Goal: Information Seeking & Learning: Learn about a topic

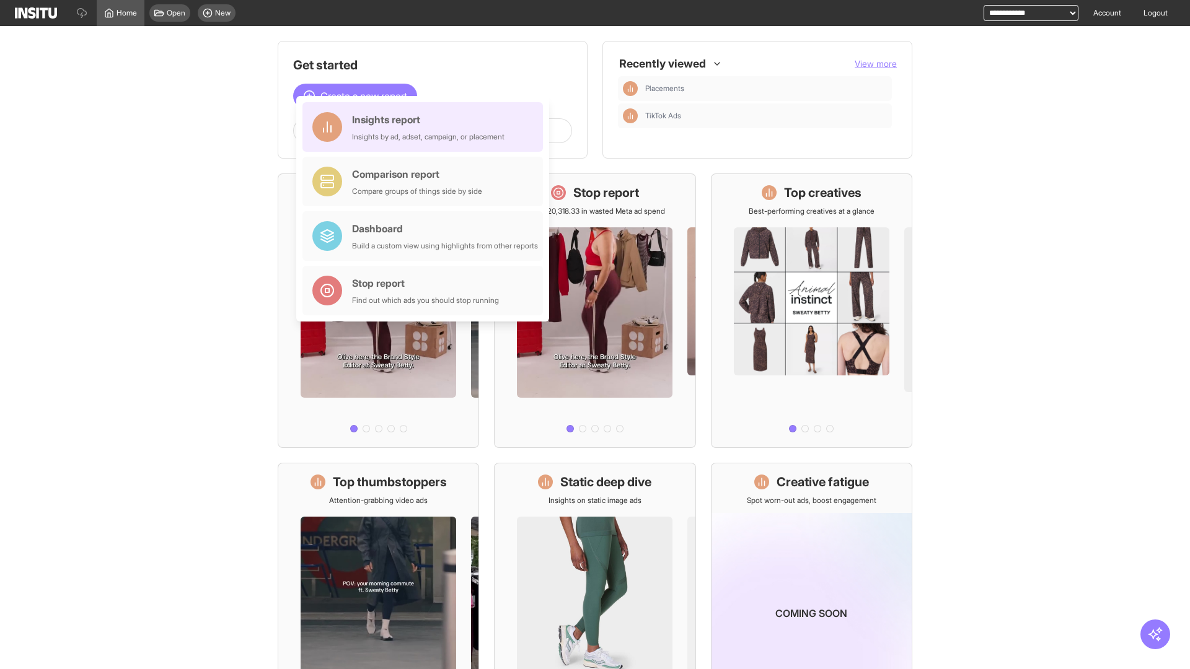
click at [426, 127] on div "Insights report Insights by ad, adset, campaign, or placement" at bounding box center [428, 127] width 152 height 30
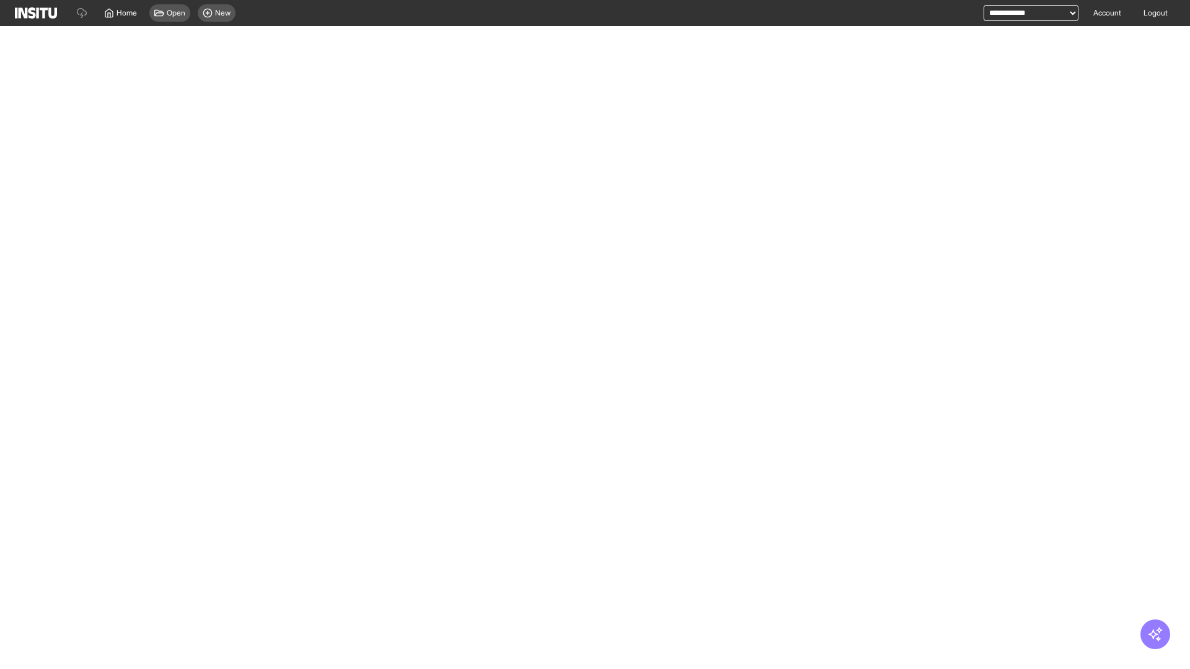
select select "**"
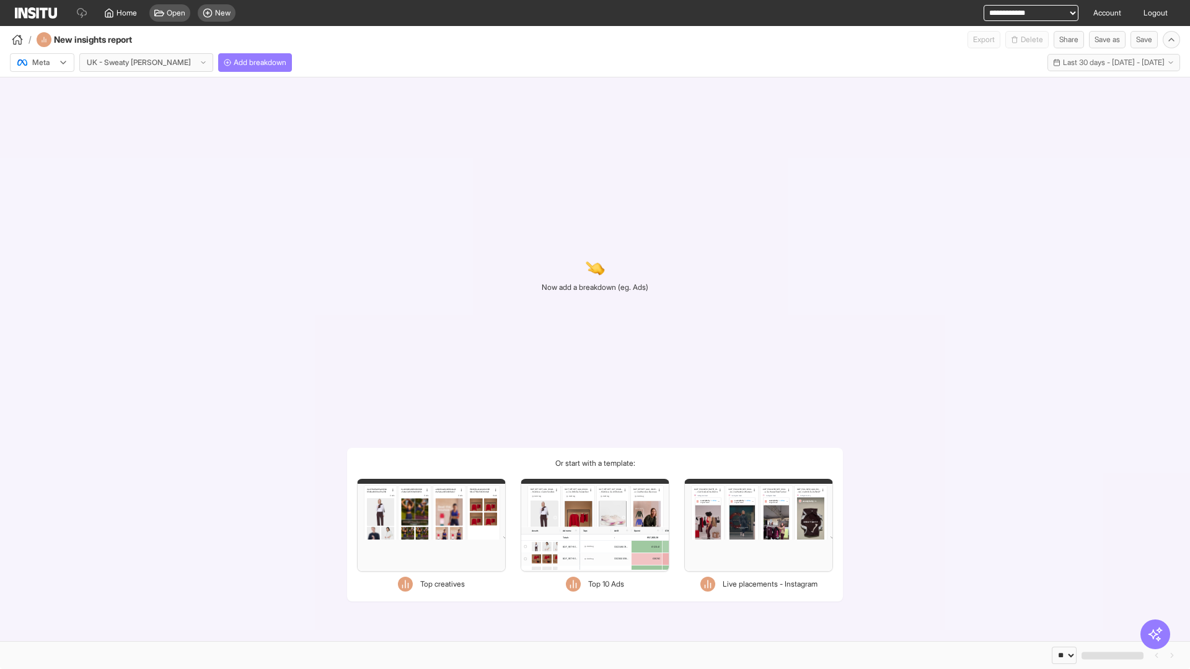
click at [42, 63] on div at bounding box center [33, 62] width 35 height 12
click at [42, 89] on span "Meta" at bounding box center [41, 89] width 17 height 11
click at [234, 63] on span "Add breakdown" at bounding box center [260, 63] width 53 height 10
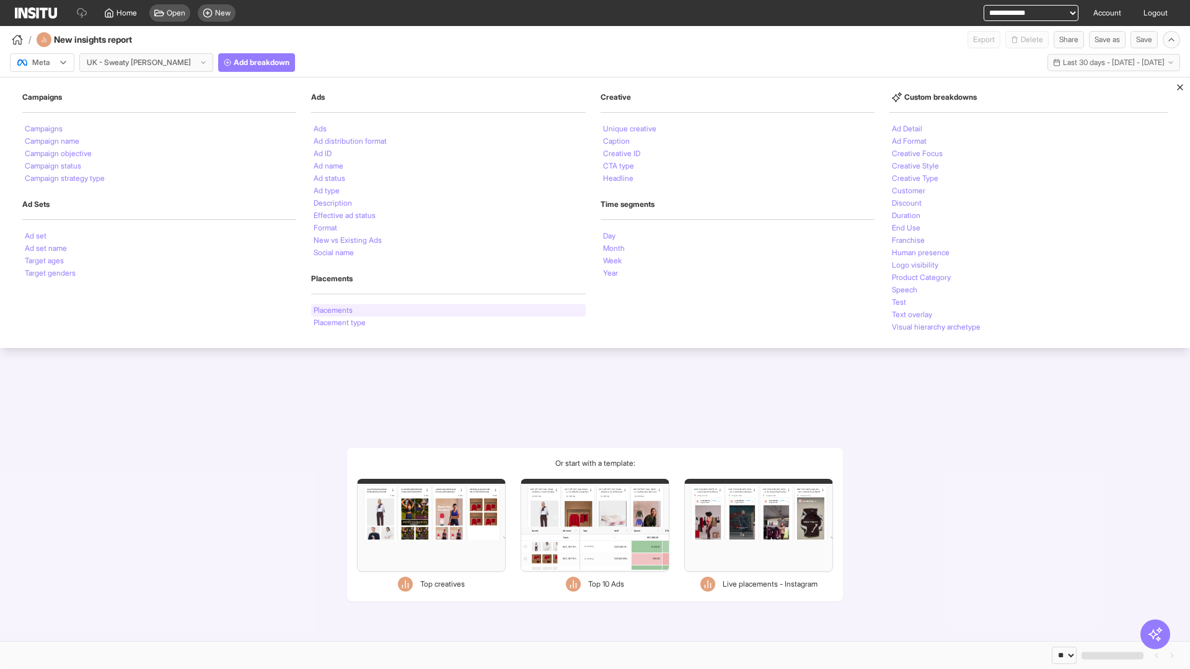
click at [333, 311] on li "Placements" at bounding box center [333, 310] width 39 height 7
